Goal: Information Seeking & Learning: Learn about a topic

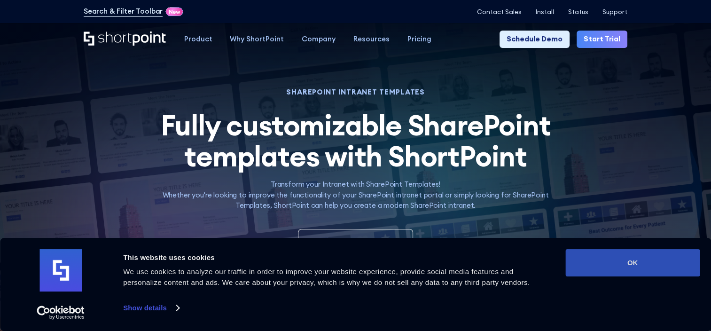
click at [634, 257] on button "OK" at bounding box center [633, 262] width 134 height 27
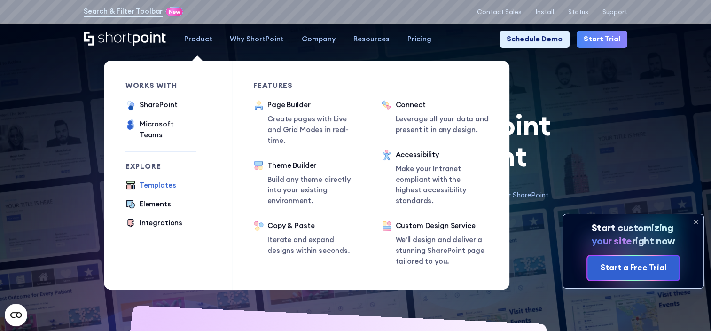
click at [154, 180] on div "Templates" at bounding box center [158, 185] width 37 height 11
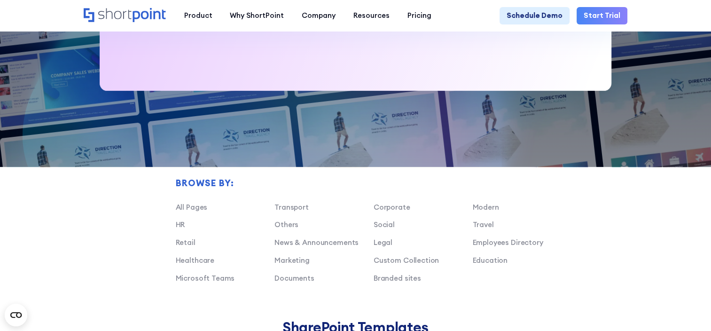
scroll to position [564, 0]
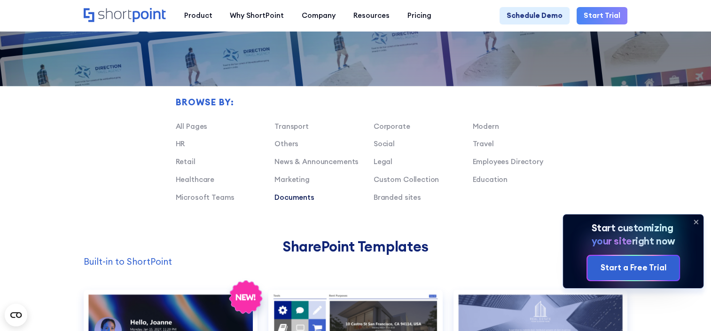
click at [290, 202] on link "Documents" at bounding box center [295, 197] width 40 height 9
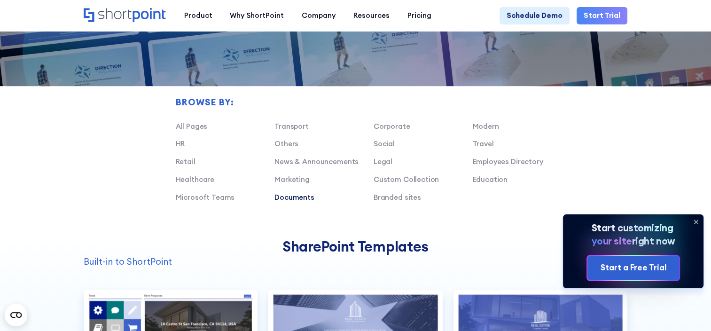
click at [301, 201] on link "Documents" at bounding box center [295, 197] width 40 height 9
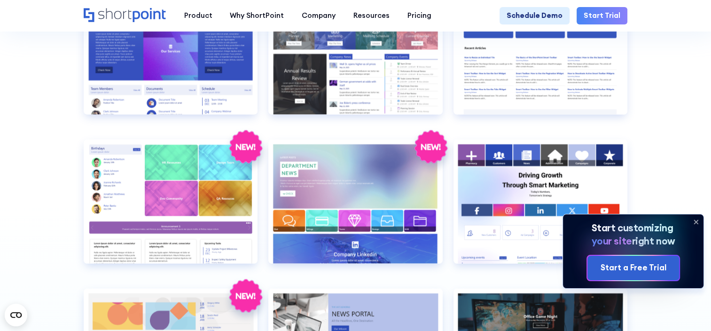
scroll to position [1928, 0]
